Goal: Go to known website: Access a specific website the user already knows

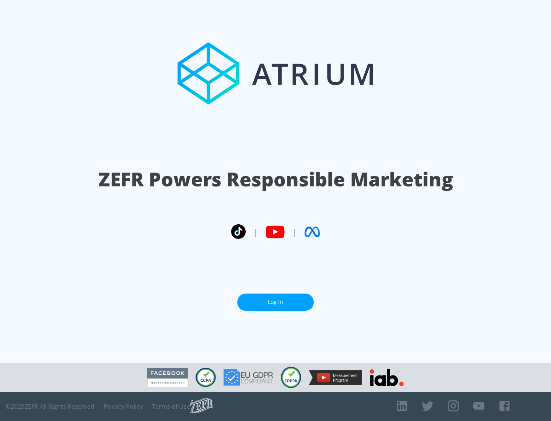
click at [276, 299] on link "Log In" at bounding box center [275, 302] width 77 height 17
